Goal: Transaction & Acquisition: Book appointment/travel/reservation

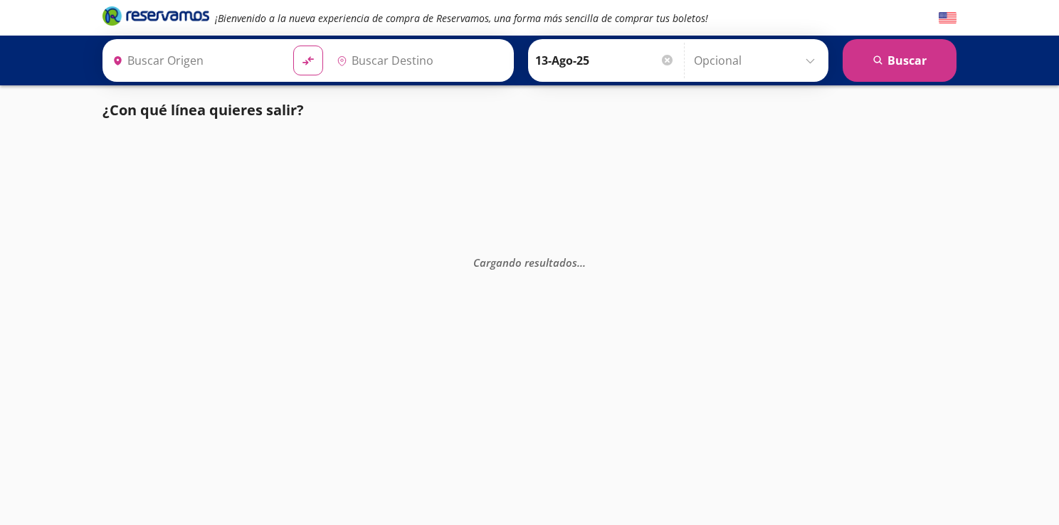
type input "[GEOGRAPHIC_DATA], [GEOGRAPHIC_DATA]"
type input "[PERSON_NAME], [GEOGRAPHIC_DATA]"
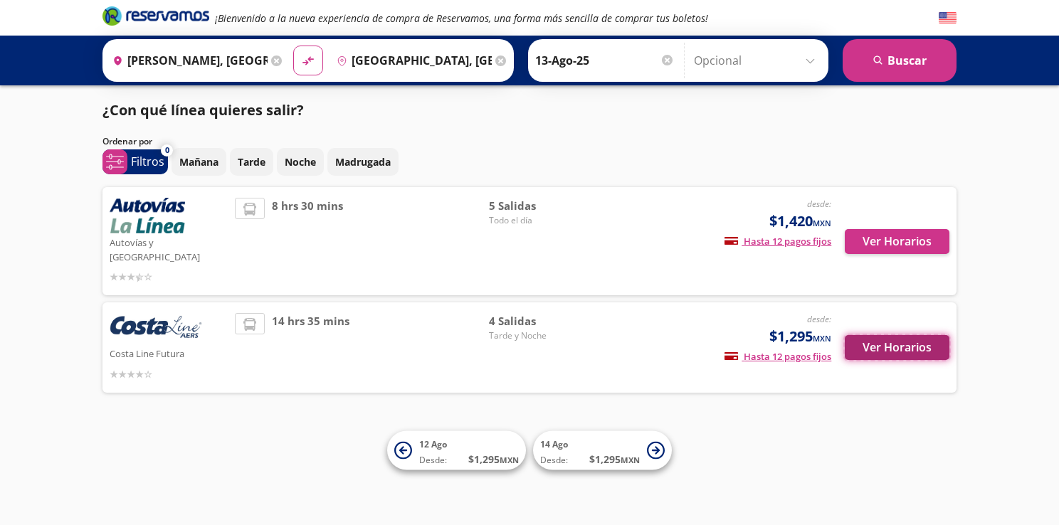
click at [865, 336] on button "Ver Horarios" at bounding box center [897, 347] width 105 height 25
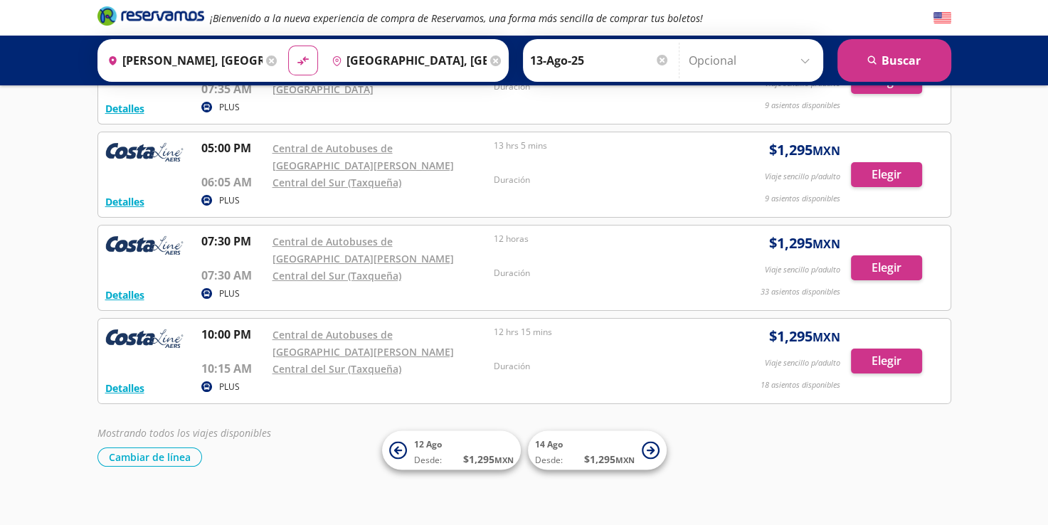
scroll to position [135, 0]
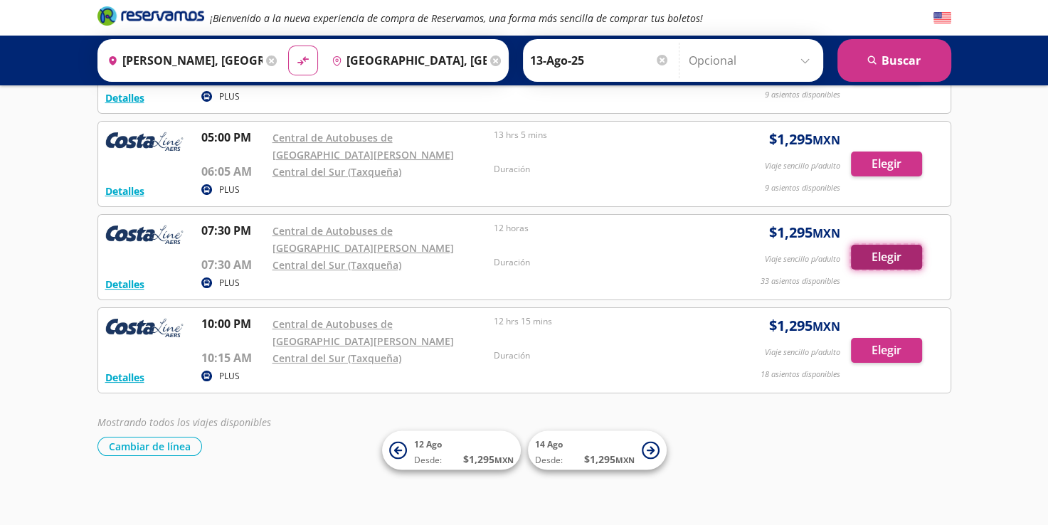
click at [879, 252] on button "Elegir" at bounding box center [886, 257] width 71 height 25
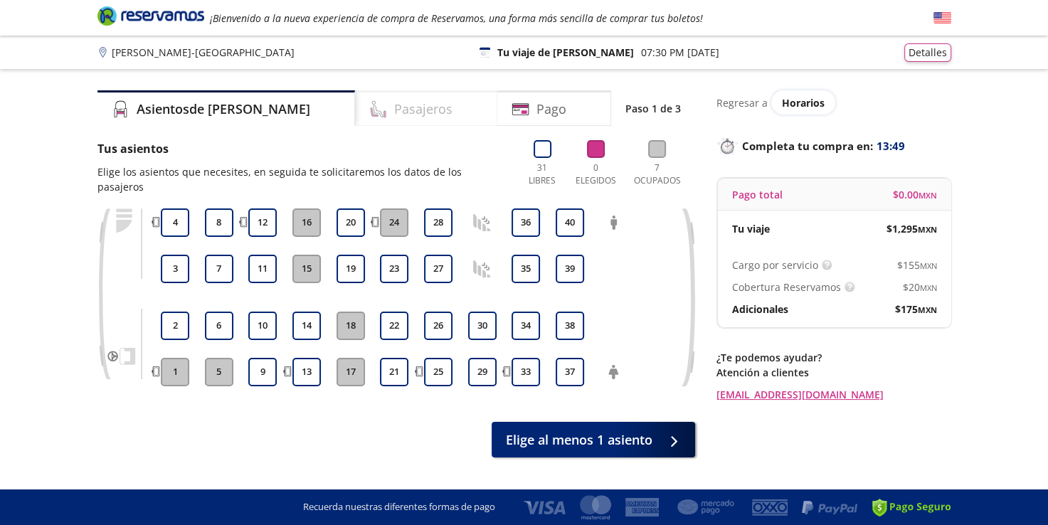
click at [394, 113] on h4 "Pasajeros" at bounding box center [423, 109] width 58 height 19
click at [174, 255] on button "3" at bounding box center [175, 269] width 28 height 28
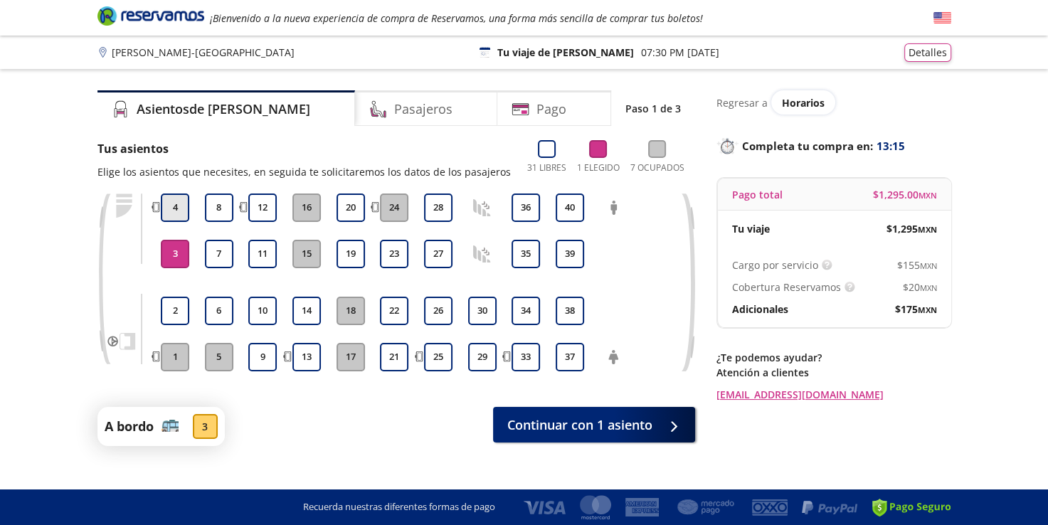
click at [174, 204] on button "4" at bounding box center [175, 208] width 28 height 28
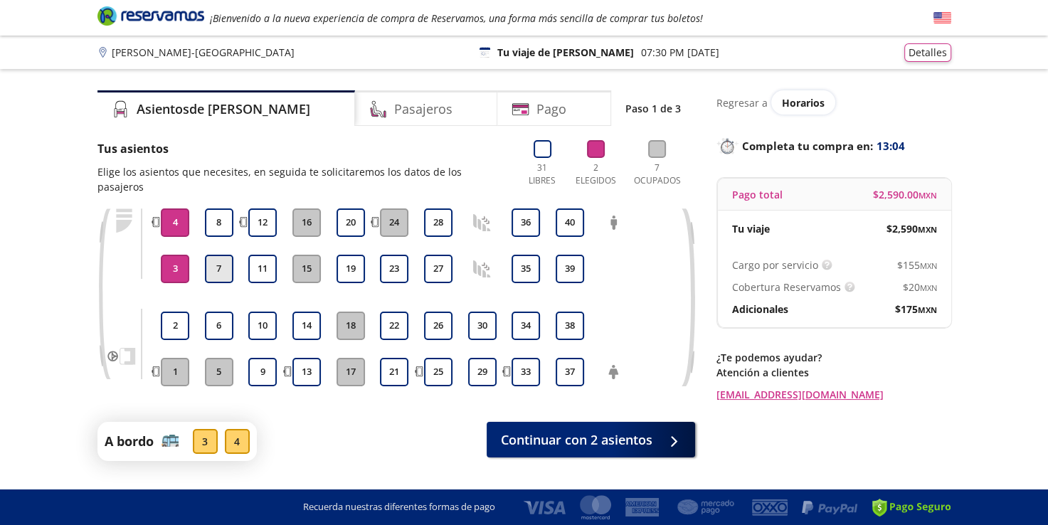
click at [213, 255] on button "7" at bounding box center [219, 269] width 28 height 28
click at [222, 208] on button "8" at bounding box center [219, 222] width 28 height 28
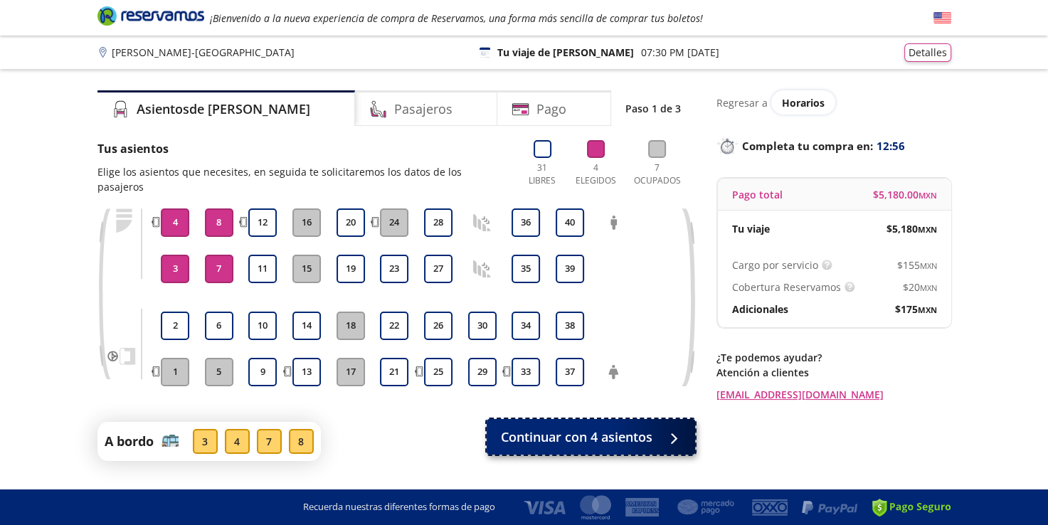
click at [595, 428] on span "Continuar con 4 asientos" at bounding box center [577, 437] width 152 height 19
